Goal: Information Seeking & Learning: Learn about a topic

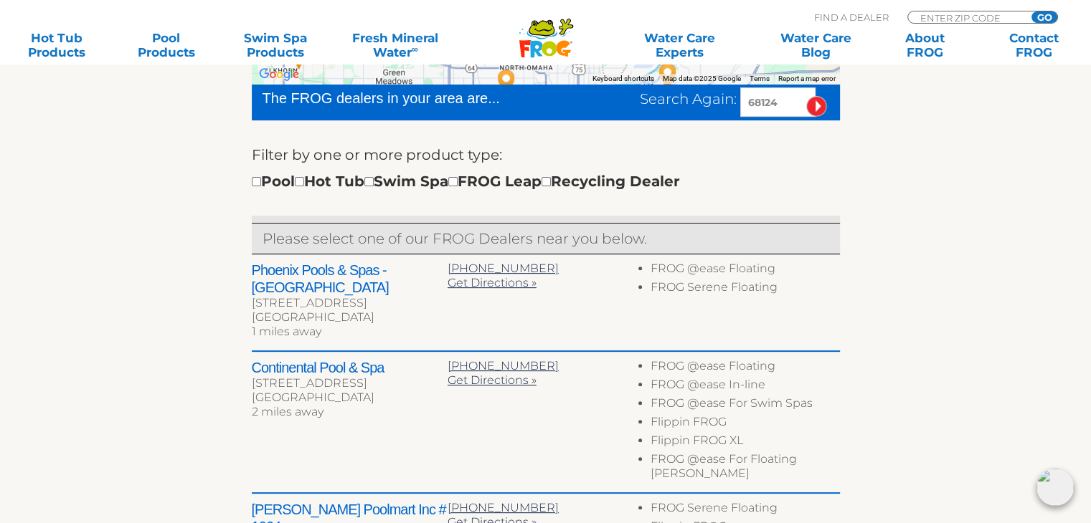
scroll to position [574, 0]
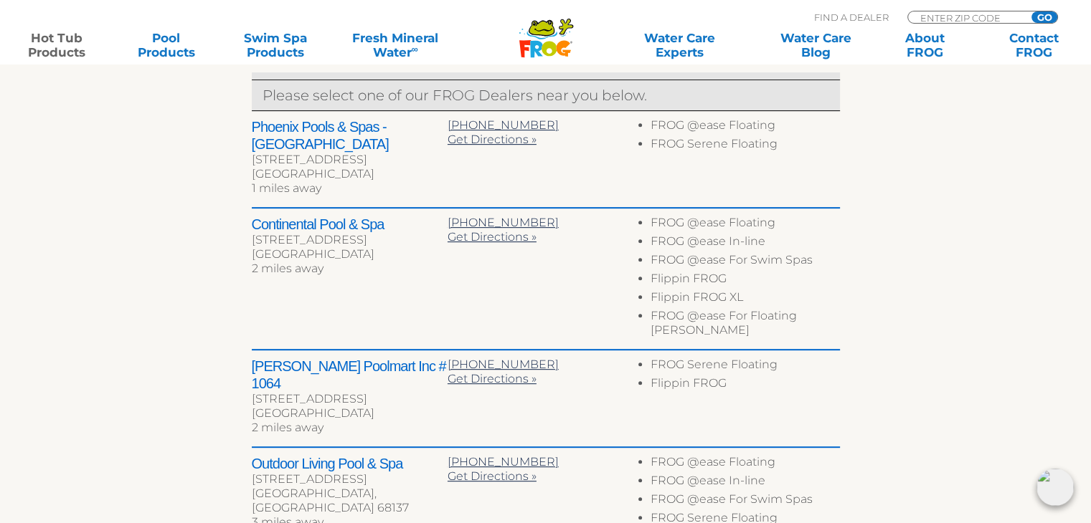
click at [59, 43] on link "Hot Tub Products" at bounding box center [56, 45] width 85 height 29
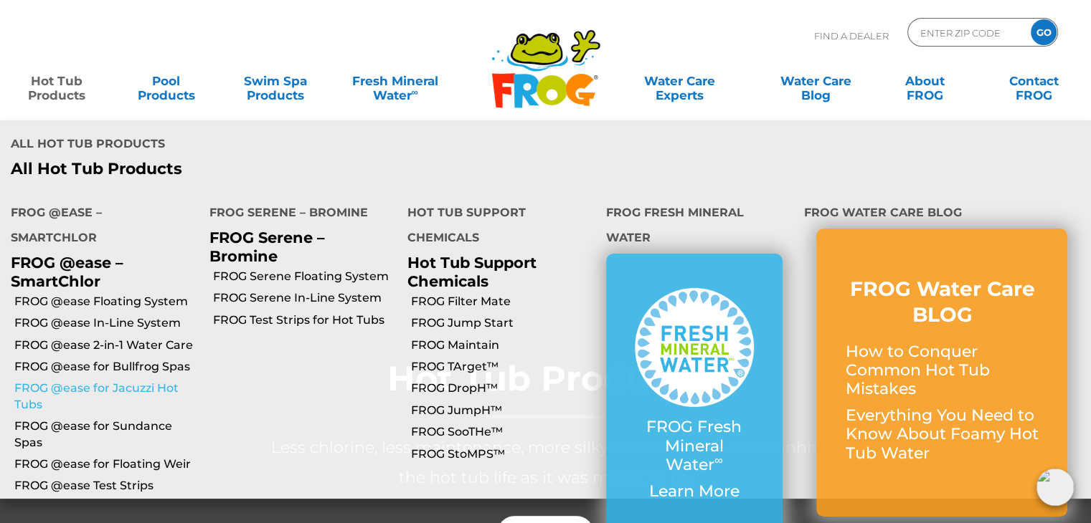
click at [119, 381] on link "FROG @ease for Jacuzzi Hot Tubs" at bounding box center [106, 397] width 184 height 32
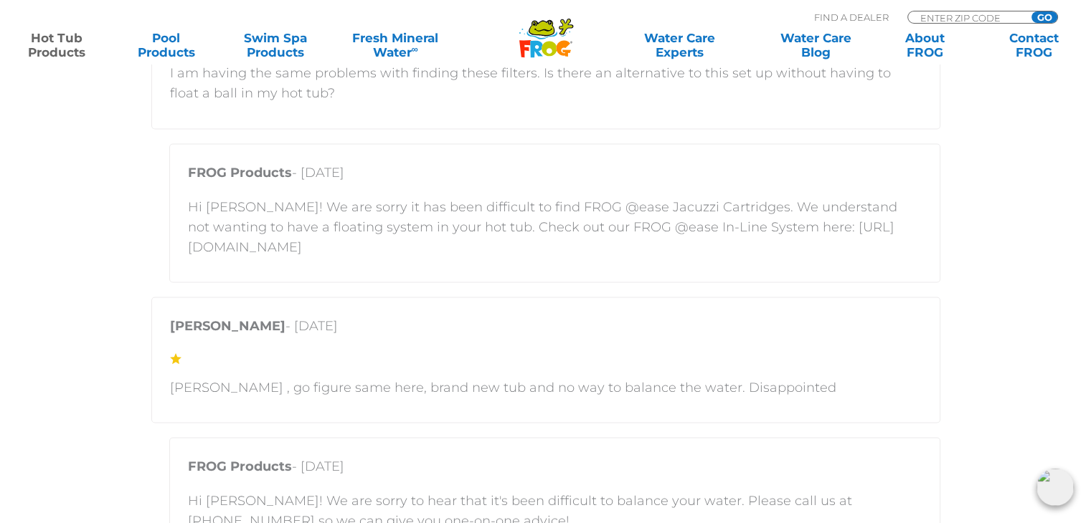
scroll to position [2510, 0]
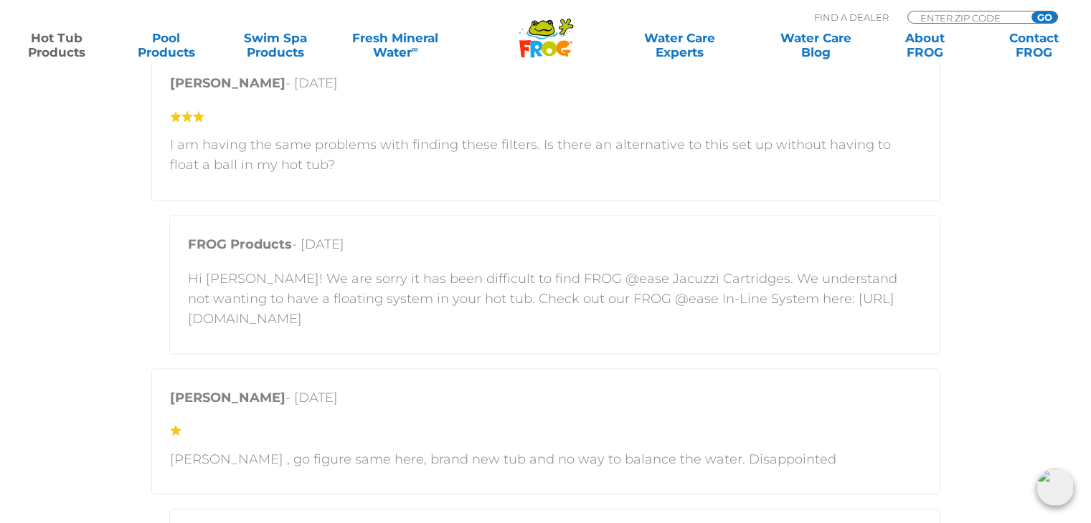
drag, startPoint x: 614, startPoint y: 320, endPoint x: 189, endPoint y: 324, distance: 424.5
click at [189, 324] on p "Hi [PERSON_NAME]! We are sorry it has been difficult to find FROG @ease Jacuzzi…" at bounding box center [554, 298] width 733 height 60
copy p "[URL][DOMAIN_NAME]"
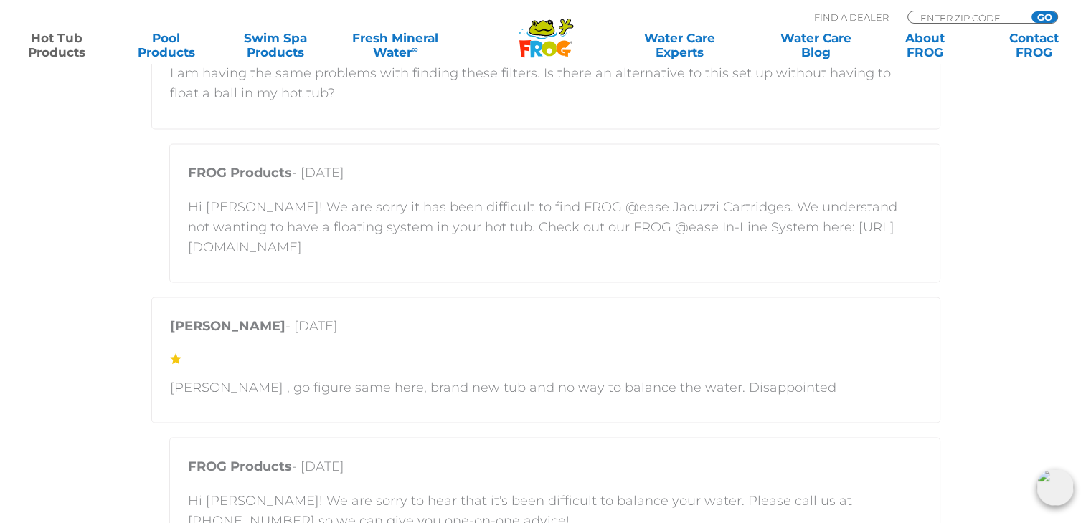
scroll to position [2653, 0]
